Goal: Task Accomplishment & Management: Complete application form

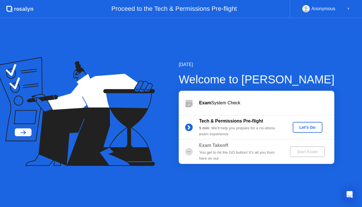
click at [235, 179] on div "[DATE] Welcome to [PERSON_NAME] Exam System Check Tech & Permissions Pre-flight…" at bounding box center [181, 112] width 362 height 188
click at [302, 129] on div "Let's Go" at bounding box center [307, 127] width 25 height 5
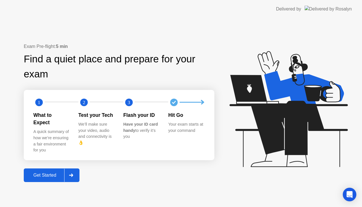
click at [42, 173] on div "Get Started" at bounding box center [44, 174] width 39 height 5
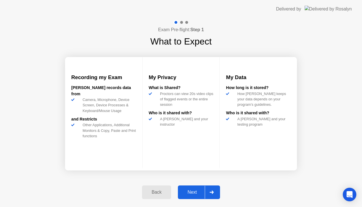
click at [192, 194] on div "Next" at bounding box center [192, 191] width 25 height 5
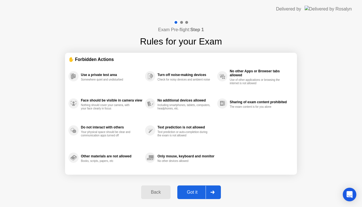
click at [197, 193] on div "Got it" at bounding box center [192, 191] width 27 height 5
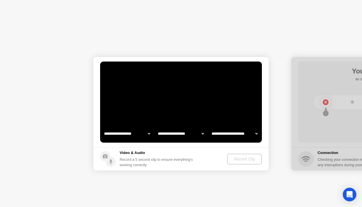
select select "**********"
select select "*******"
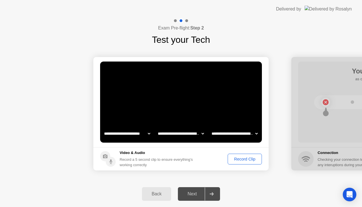
click at [234, 156] on div "Record Clip" at bounding box center [245, 158] width 30 height 5
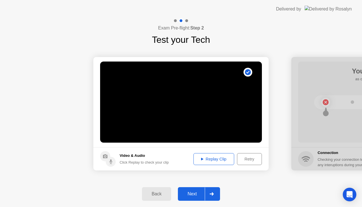
click at [226, 160] on div "Replay Clip" at bounding box center [214, 158] width 37 height 5
click at [219, 160] on div "Replay Clip" at bounding box center [214, 158] width 37 height 5
click at [198, 195] on div "Next" at bounding box center [192, 193] width 25 height 5
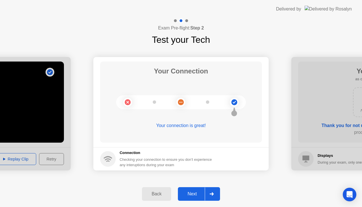
click at [198, 195] on div "Next" at bounding box center [192, 193] width 25 height 5
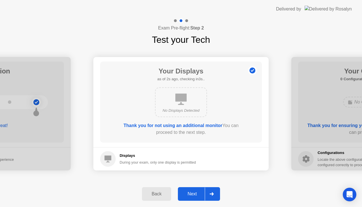
click at [200, 195] on div "Next" at bounding box center [192, 193] width 25 height 5
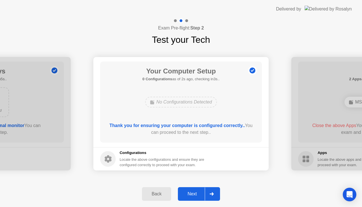
click at [200, 195] on div "Next" at bounding box center [192, 193] width 25 height 5
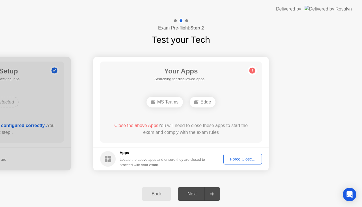
click at [191, 121] on div "Your Apps Searching for disallowed apps... MS Teams Edge Close the above Apps Y…" at bounding box center [181, 101] width 162 height 81
click at [233, 162] on button "Force Close..." at bounding box center [243, 158] width 38 height 11
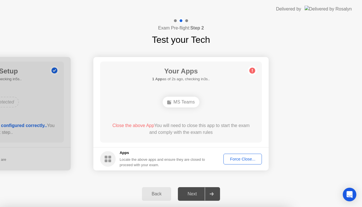
click at [235, 158] on div "Force Close..." at bounding box center [243, 158] width 35 height 5
click at [233, 161] on div "Force Close..." at bounding box center [243, 158] width 35 height 5
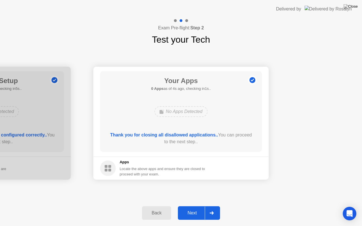
click at [194, 206] on div "Next" at bounding box center [192, 213] width 25 height 5
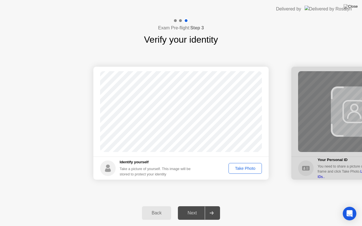
click at [236, 173] on button "Take Photo" at bounding box center [245, 168] width 33 height 11
click at [200, 206] on div "Next" at bounding box center [192, 213] width 25 height 5
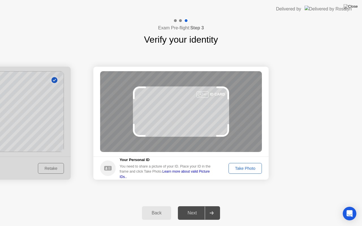
click at [238, 170] on div "Take Photo" at bounding box center [245, 168] width 29 height 5
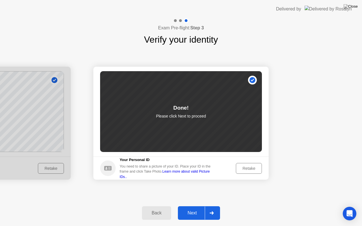
click at [194, 206] on div "Next" at bounding box center [192, 213] width 25 height 5
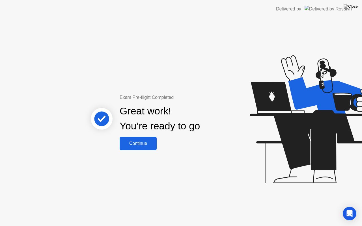
click at [146, 145] on div "Continue" at bounding box center [138, 143] width 34 height 5
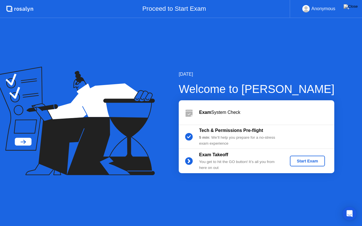
click at [348, 9] on div "▼" at bounding box center [348, 8] width 3 height 7
click at [21, 145] on icon at bounding box center [72, 110] width 132 height 72
click at [311, 159] on div "Start Exam" at bounding box center [307, 161] width 30 height 5
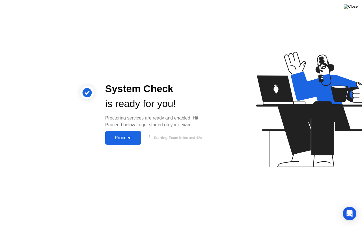
click at [355, 9] on img at bounding box center [351, 6] width 14 height 5
